Goal: Transaction & Acquisition: Purchase product/service

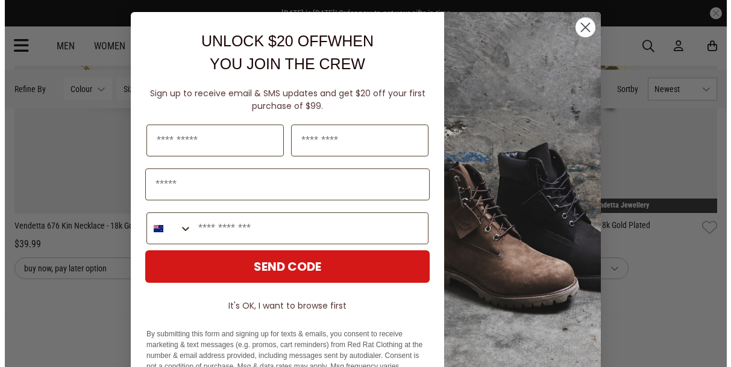
scroll to position [727, 0]
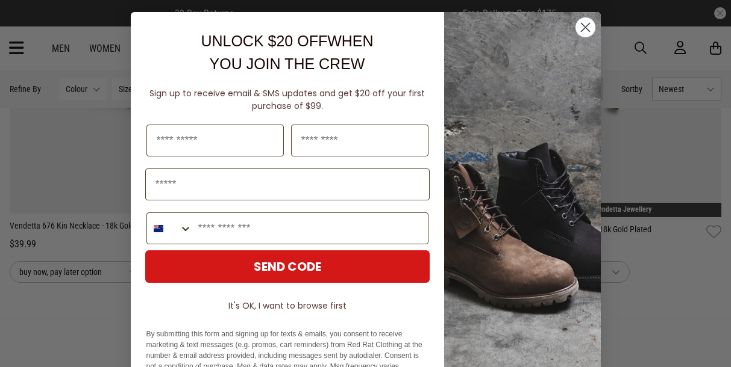
click at [581, 23] on icon "Close dialog" at bounding box center [585, 27] width 8 height 8
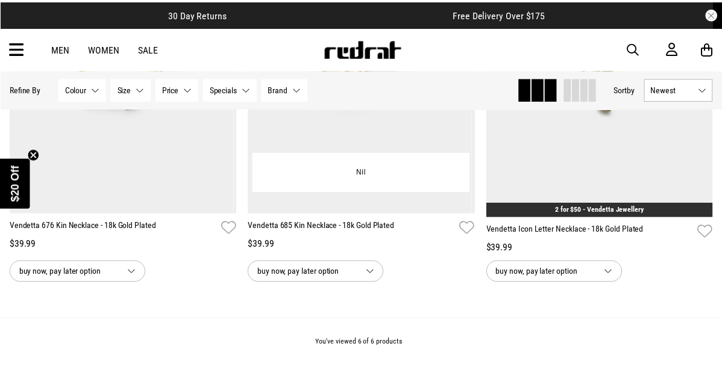
scroll to position [723, 0]
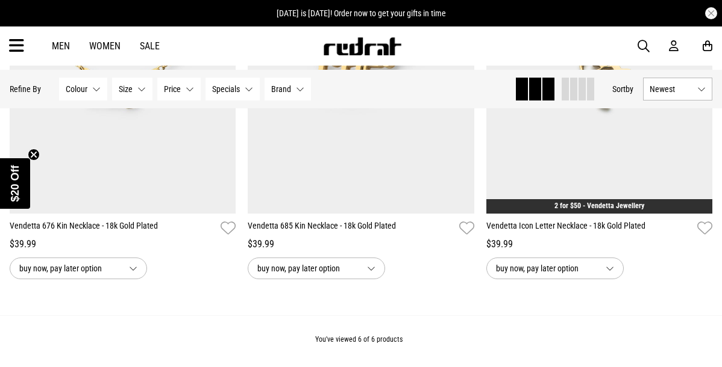
click at [701, 90] on button "Newest" at bounding box center [677, 89] width 69 height 23
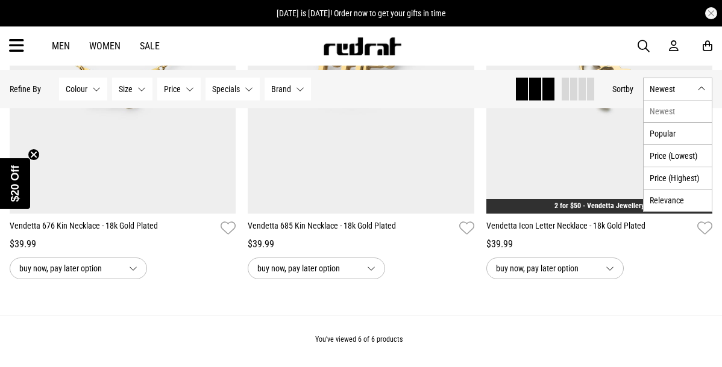
click at [701, 90] on button "Newest" at bounding box center [677, 89] width 69 height 23
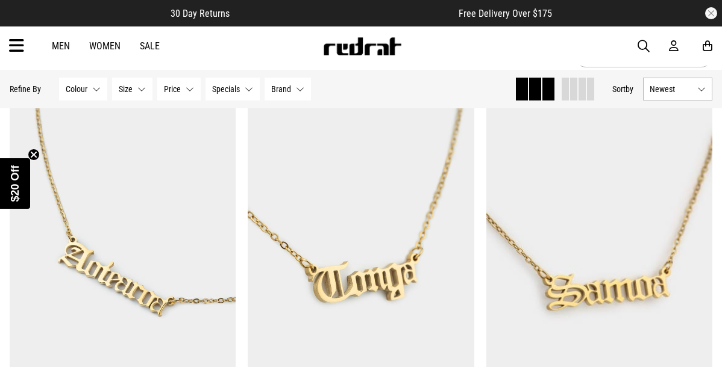
scroll to position [0, 0]
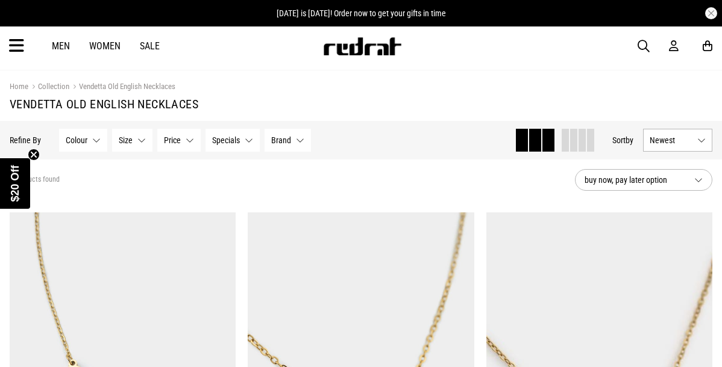
click at [48, 87] on link "Collection" at bounding box center [48, 87] width 41 height 11
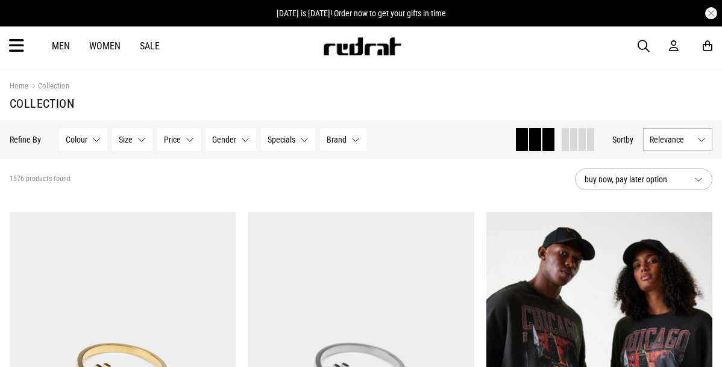
click at [637, 42] on span "button" at bounding box center [643, 46] width 12 height 14
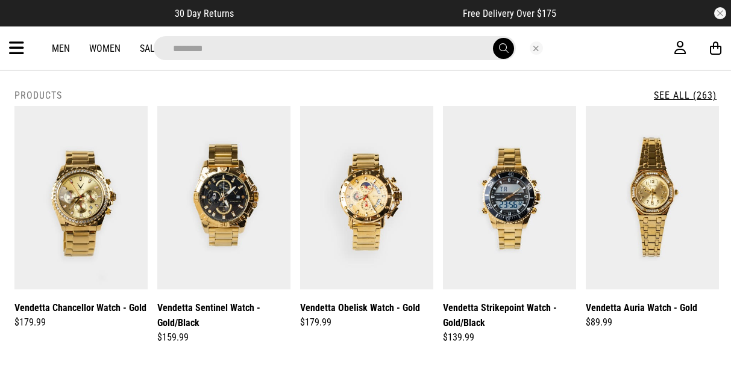
type input "********"
click at [510, 48] on button "submit" at bounding box center [503, 48] width 21 height 21
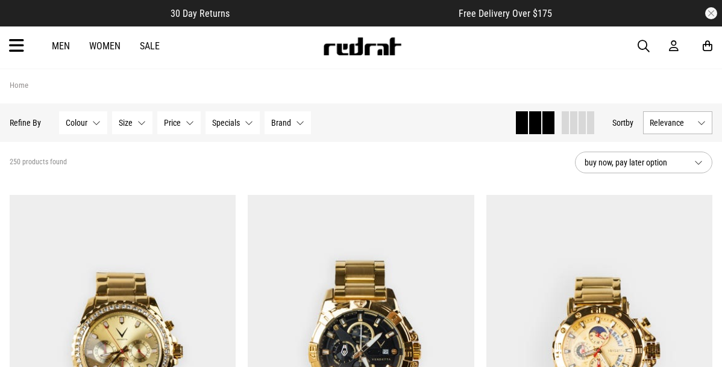
click at [296, 123] on button "Brand None selected" at bounding box center [287, 122] width 46 height 23
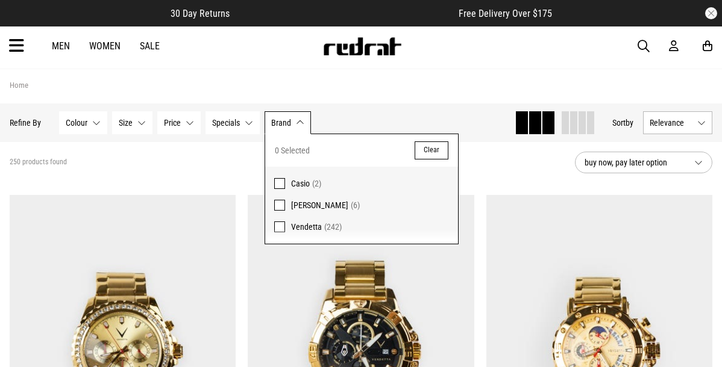
click at [296, 123] on button "Brand None selected" at bounding box center [287, 122] width 46 height 23
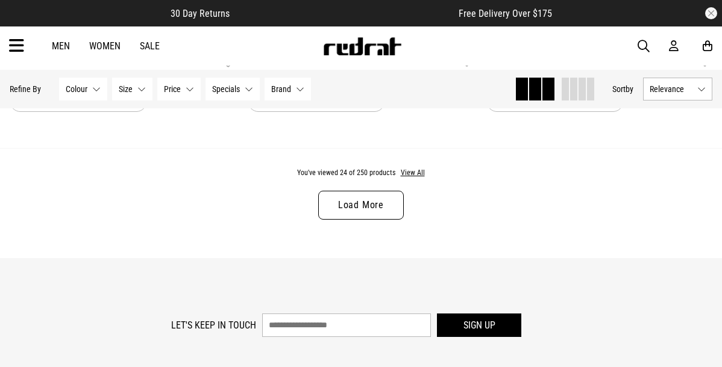
scroll to position [3313, 0]
click at [378, 207] on link "Load More" at bounding box center [361, 206] width 86 height 29
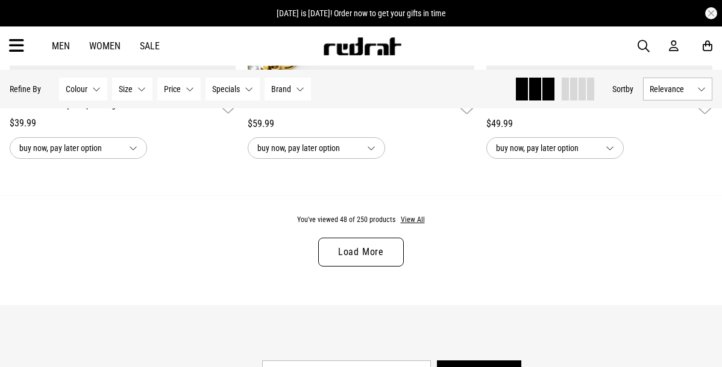
scroll to position [6641, 0]
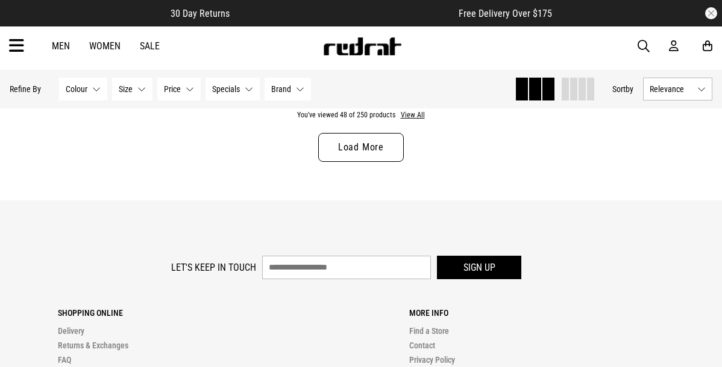
click at [392, 155] on link "Load More" at bounding box center [361, 147] width 86 height 29
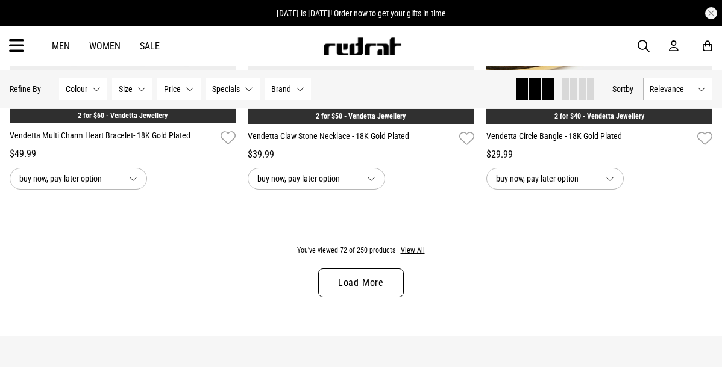
scroll to position [9834, 0]
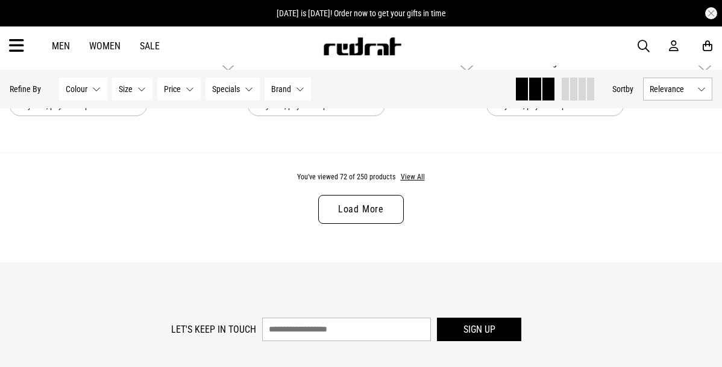
click at [375, 222] on link "Load More" at bounding box center [361, 209] width 86 height 29
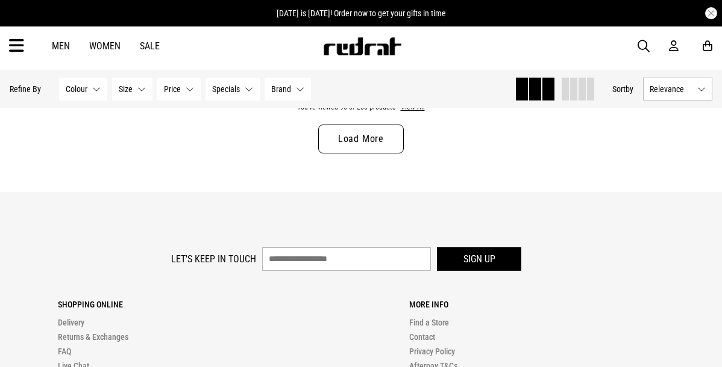
scroll to position [13088, 0]
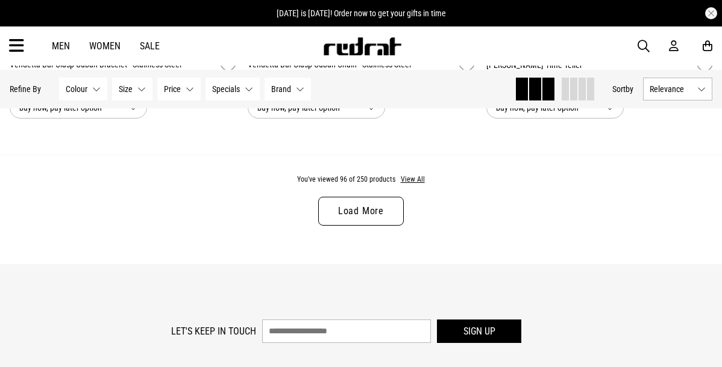
click at [375, 224] on link "Load More" at bounding box center [361, 211] width 86 height 29
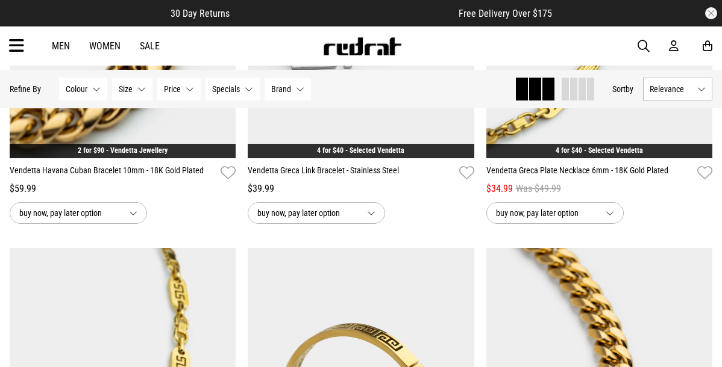
scroll to position [15016, 0]
